Goal: Information Seeking & Learning: Learn about a topic

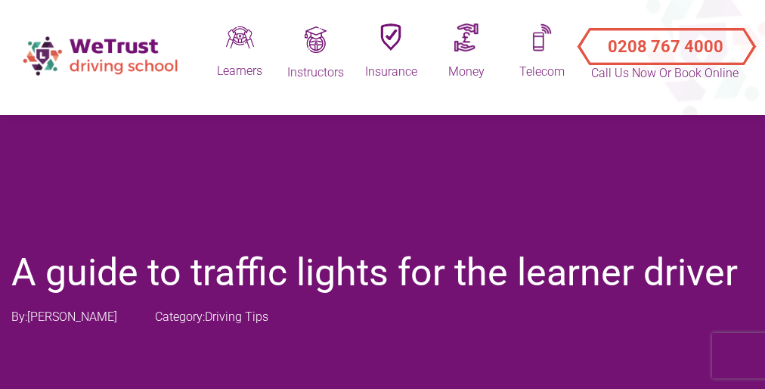
click at [383, 194] on div "A guide to traffic lights for the learner driver By: [PERSON_NAME] Category: Dr…" at bounding box center [382, 364] width 765 height 529
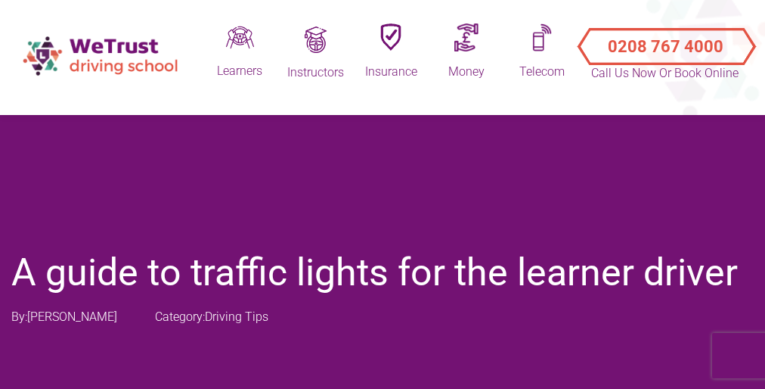
click at [383, 194] on div "A guide to traffic lights for the learner driver By: [PERSON_NAME] Category: Dr…" at bounding box center [382, 364] width 765 height 529
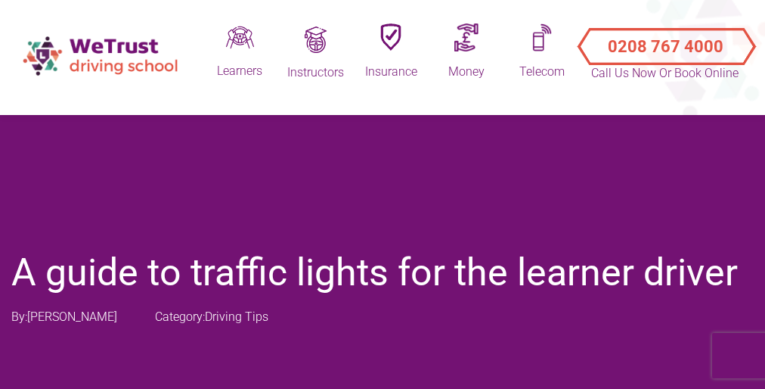
click at [383, 194] on div "A guide to traffic lights for the learner driver By: [PERSON_NAME] Category: Dr…" at bounding box center [382, 364] width 765 height 529
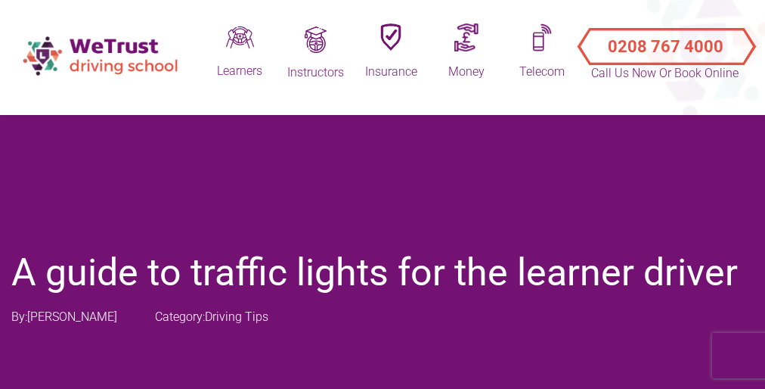
click at [383, 194] on div "A guide to traffic lights for the learner driver By: [PERSON_NAME] Category: Dr…" at bounding box center [382, 364] width 765 height 529
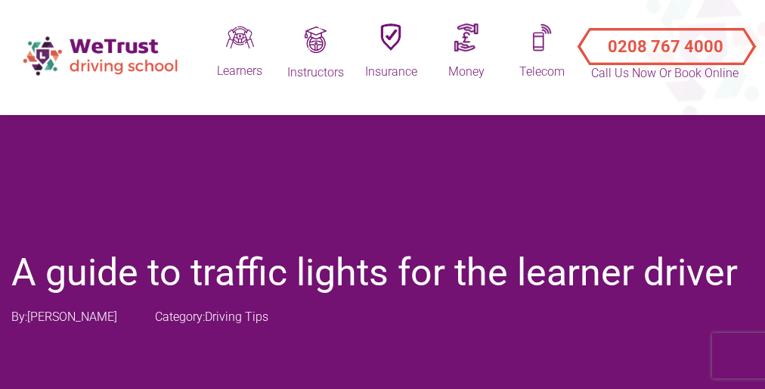
click at [383, 194] on div "A guide to traffic lights for the learner driver By: [PERSON_NAME] Category: Dr…" at bounding box center [382, 364] width 765 height 529
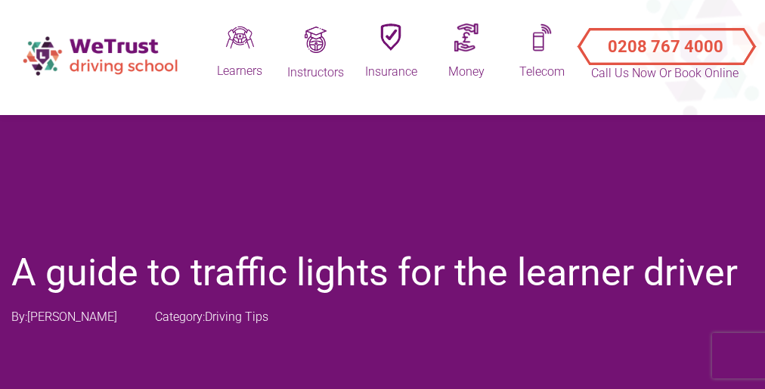
click at [383, 194] on div "A guide to traffic lights for the learner driver By: [PERSON_NAME] Category: Dr…" at bounding box center [382, 364] width 765 height 529
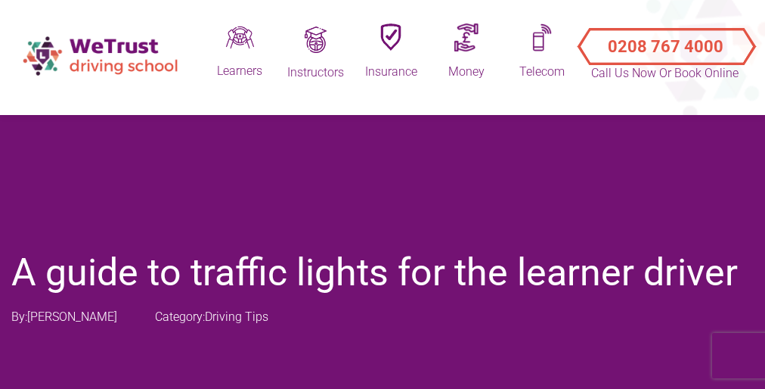
click at [383, 194] on div "A guide to traffic lights for the learner driver By: [PERSON_NAME] Category: Dr…" at bounding box center [382, 364] width 765 height 529
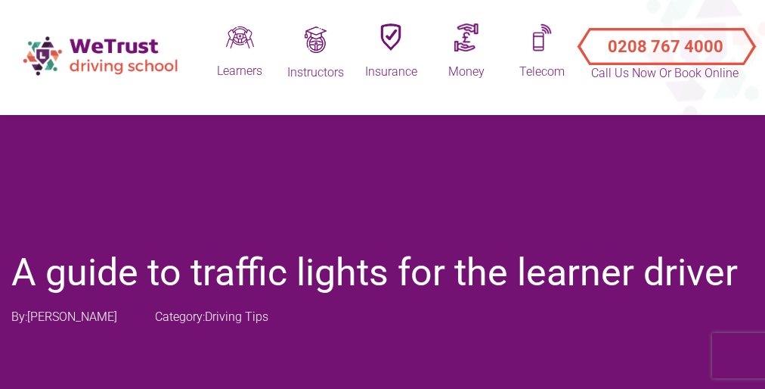
click at [383, 194] on div "A guide to traffic lights for the learner driver By: [PERSON_NAME] Category: Dr…" at bounding box center [382, 364] width 765 height 529
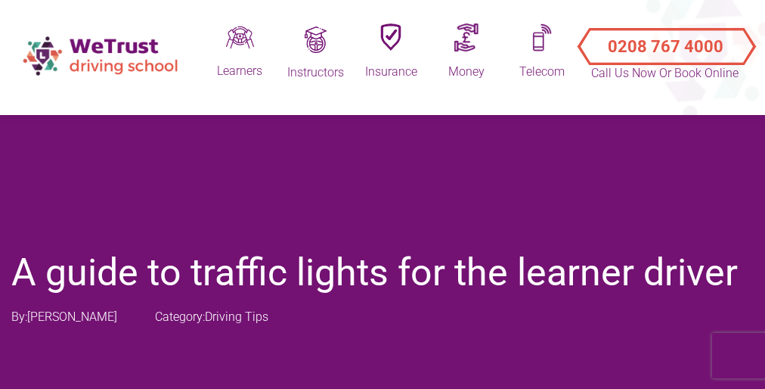
click at [383, 194] on div "A guide to traffic lights for the learner driver By: [PERSON_NAME] Category: Dr…" at bounding box center [382, 364] width 765 height 529
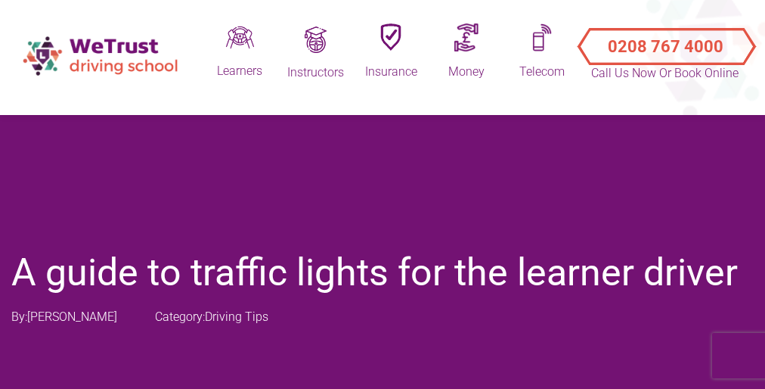
click at [383, 194] on div "A guide to traffic lights for the learner driver By: [PERSON_NAME] Category: Dr…" at bounding box center [382, 364] width 765 height 529
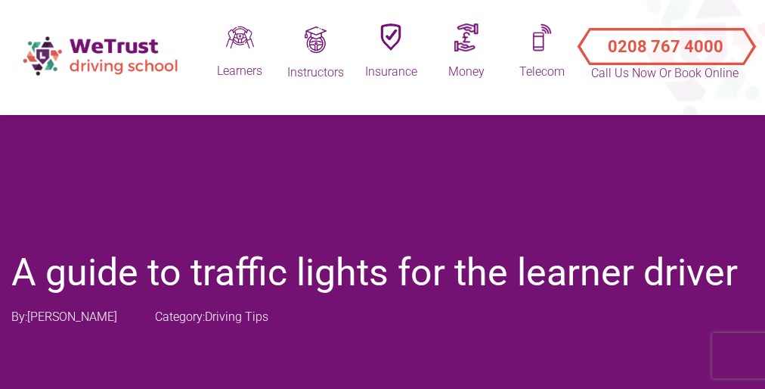
click at [383, 194] on div "A guide to traffic lights for the learner driver By: [PERSON_NAME] Category: Dr…" at bounding box center [382, 364] width 765 height 529
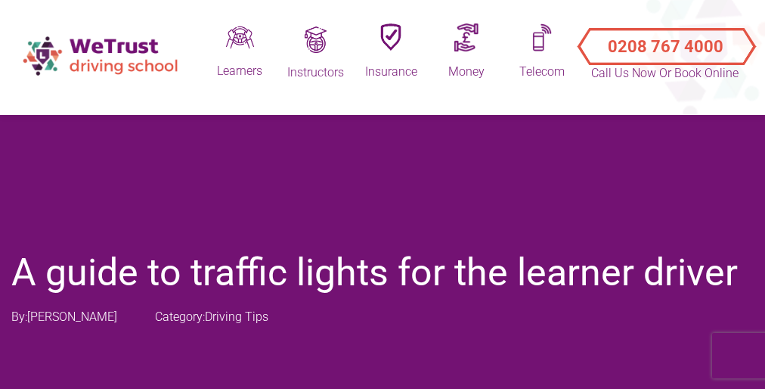
click at [383, 194] on div "A guide to traffic lights for the learner driver By: [PERSON_NAME] Category: Dr…" at bounding box center [382, 364] width 765 height 529
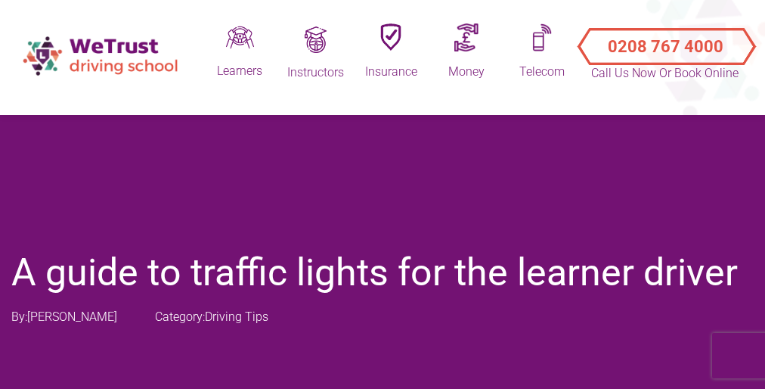
click at [383, 194] on div "A guide to traffic lights for the learner driver By: [PERSON_NAME] Category: Dr…" at bounding box center [382, 364] width 765 height 529
